Goal: Task Accomplishment & Management: Manage account settings

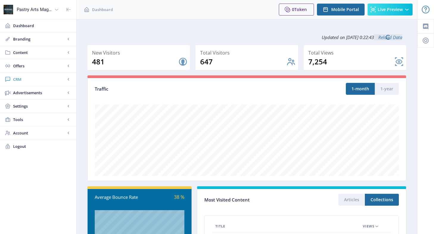
click at [26, 76] on link "CRM" at bounding box center [38, 79] width 76 height 13
click at [36, 90] on span "Readers" at bounding box center [44, 93] width 51 height 6
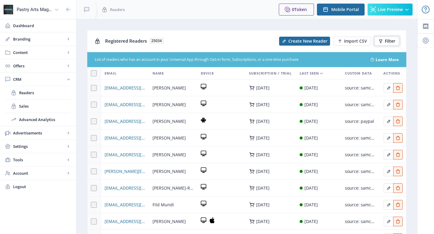
click at [392, 38] on button "Filter" at bounding box center [387, 41] width 25 height 9
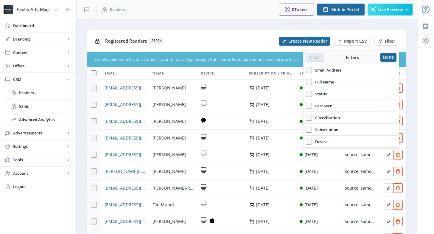
click at [323, 72] on span "Email Address" at bounding box center [327, 69] width 30 height 7
click at [306, 70] on input "Email Address" at bounding box center [306, 70] width 0 height 0
checkbox input "true"
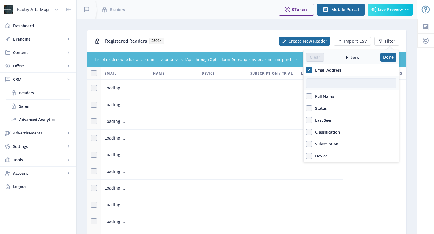
click at [325, 83] on input "text" at bounding box center [351, 83] width 91 height 10
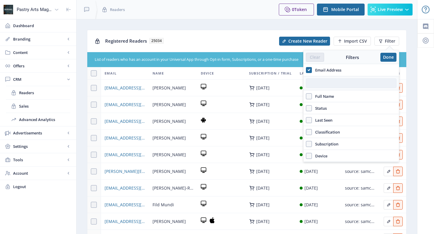
paste input "[EMAIL_ADDRESS][DOMAIN_NAME]"
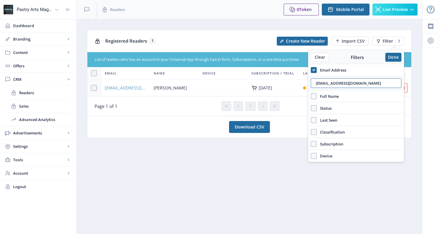
type input "[EMAIL_ADDRESS][DOMAIN_NAME]"
click at [126, 86] on span "[EMAIL_ADDRESS][DOMAIN_NAME]" at bounding box center [126, 87] width 42 height 7
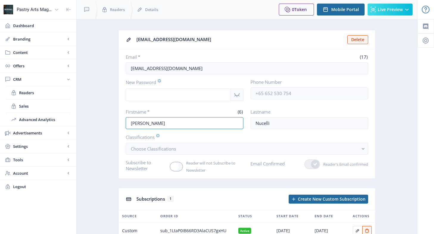
drag, startPoint x: 153, startPoint y: 121, endPoint x: 124, endPoint y: 121, distance: 28.6
click at [124, 121] on nb-card-body "Email * (17) [EMAIL_ADDRESS][DOMAIN_NAME] New Password Phone Number Firstname *…" at bounding box center [247, 113] width 257 height 129
drag, startPoint x: 273, startPoint y: 126, endPoint x: 249, endPoint y: 128, distance: 24.2
click at [249, 128] on div "Firstname * (6) [PERSON_NAME] [PERSON_NAME]" at bounding box center [247, 119] width 243 height 20
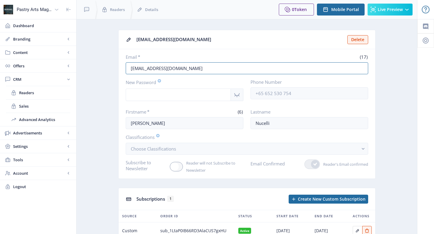
drag, startPoint x: 176, startPoint y: 64, endPoint x: 108, endPoint y: 65, distance: 67.7
click at [108, 65] on app-crm-reader "[EMAIL_ADDRESS][DOMAIN_NAME] Delete Email * (17) [EMAIL_ADDRESS][DOMAIN_NAME] N…" at bounding box center [247, 149] width 320 height 238
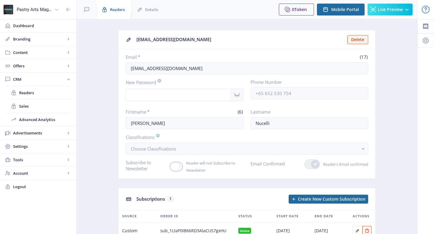
click at [116, 11] on span "Readers" at bounding box center [117, 10] width 15 height 6
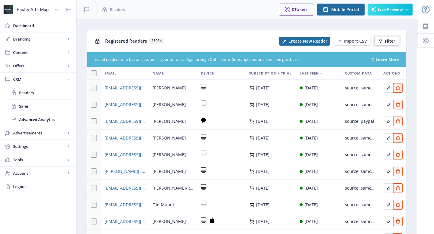
click at [386, 39] on span "Filter" at bounding box center [390, 41] width 10 height 5
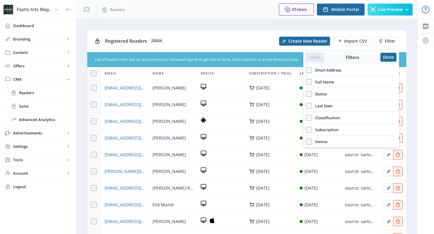
click at [327, 71] on span "Email Address" at bounding box center [327, 69] width 30 height 7
click at [306, 70] on input "Email Address" at bounding box center [306, 70] width 0 height 0
checkbox input "true"
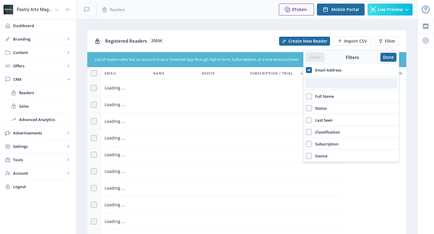
click at [337, 81] on input "text" at bounding box center [351, 83] width 91 height 10
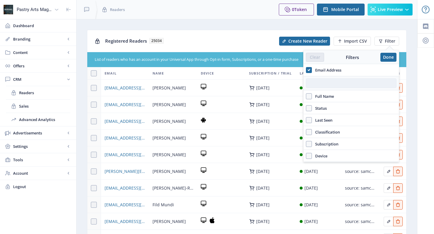
paste input "[PERSON_NAME][EMAIL_ADDRESS][DOMAIN_NAME]"
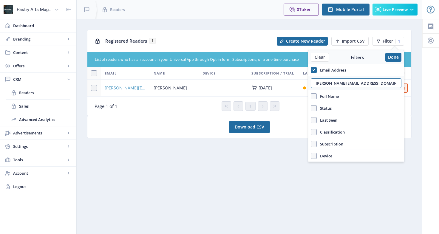
type input "[PERSON_NAME][EMAIL_ADDRESS][DOMAIN_NAME]"
click at [134, 88] on span "[PERSON_NAME][EMAIL_ADDRESS][DOMAIN_NAME]" at bounding box center [126, 87] width 42 height 7
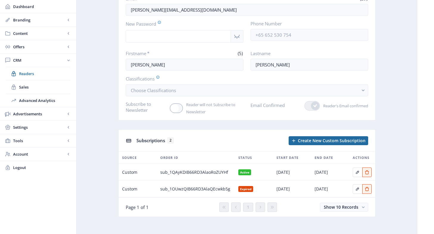
scroll to position [60, 0]
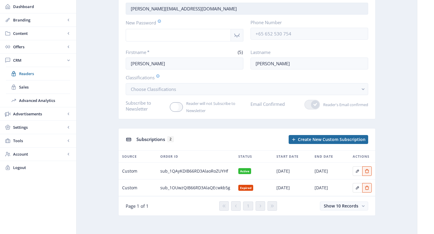
drag, startPoint x: 205, startPoint y: 7, endPoint x: 129, endPoint y: 11, distance: 75.9
click at [129, 11] on input "[PERSON_NAME][EMAIL_ADDRESS][DOMAIN_NAME]" at bounding box center [247, 9] width 243 height 12
